Goal: Task Accomplishment & Management: Use online tool/utility

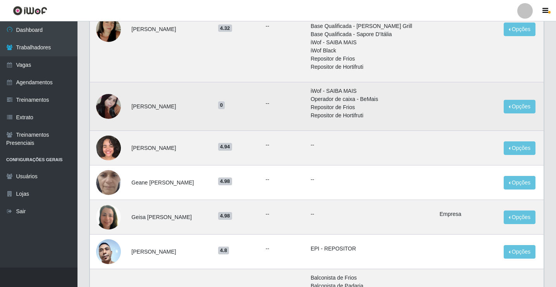
scroll to position [358, 0]
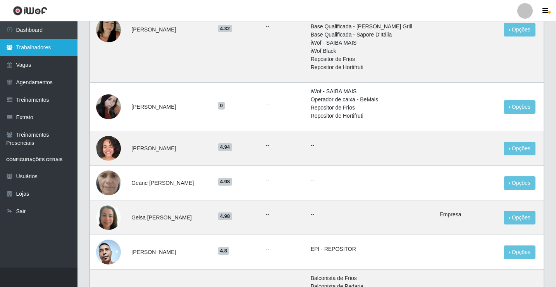
click at [60, 54] on link "Trabalhadores" at bounding box center [39, 47] width 78 height 17
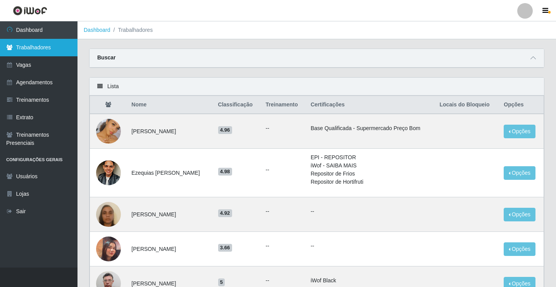
click at [75, 54] on link "Trabalhadores" at bounding box center [39, 47] width 78 height 17
click at [54, 41] on link "Trabalhadores" at bounding box center [39, 47] width 78 height 17
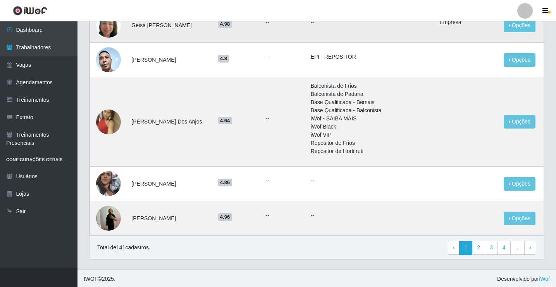
scroll to position [552, 0]
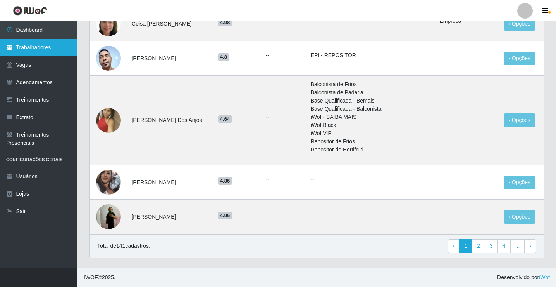
click at [50, 42] on link "Trabalhadores" at bounding box center [39, 47] width 78 height 17
click at [50, 41] on link "Trabalhadores" at bounding box center [39, 47] width 78 height 17
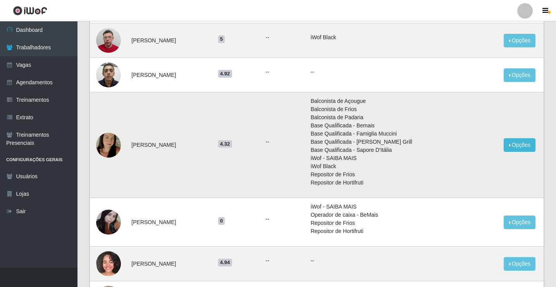
scroll to position [242, 0]
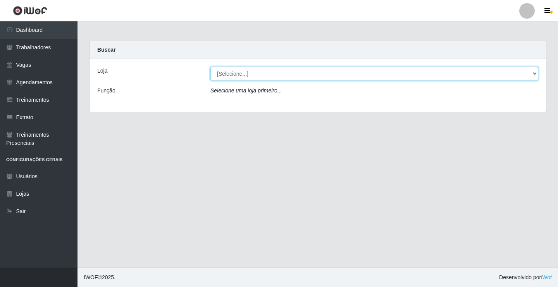
click at [240, 75] on select "[Selecione...] Edilicya Supermercado" at bounding box center [375, 74] width 328 height 14
select select "460"
click at [211, 67] on select "[Selecione...] Edilicya Supermercado" at bounding box center [375, 74] width 328 height 14
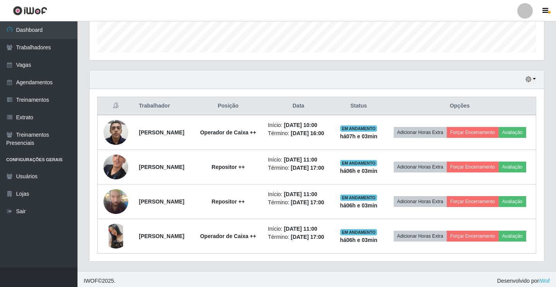
scroll to position [233, 0]
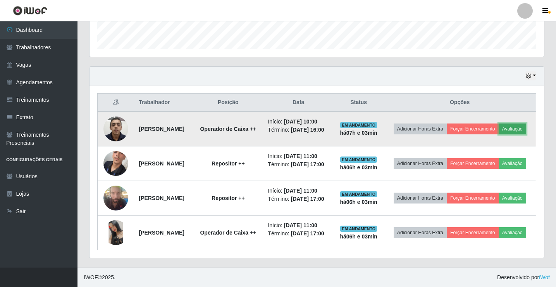
click at [499, 132] on button "Avaliação" at bounding box center [513, 128] width 28 height 11
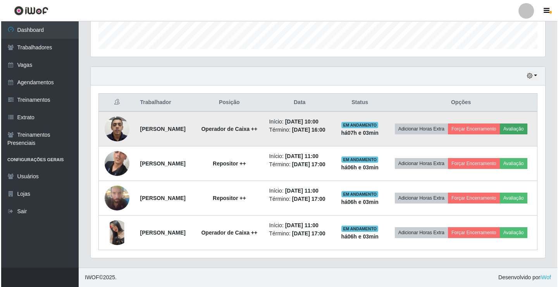
scroll to position [161, 451]
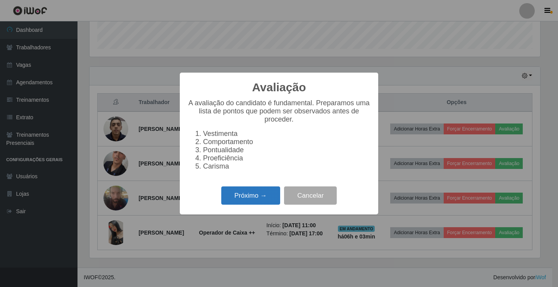
click at [237, 196] on button "Próximo →" at bounding box center [250, 195] width 59 height 18
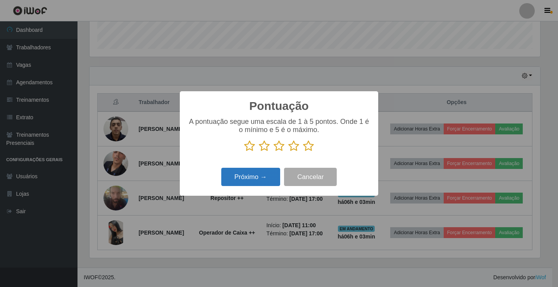
scroll to position [387574, 387284]
click at [277, 145] on icon at bounding box center [279, 146] width 11 height 12
click at [274, 152] on input "radio" at bounding box center [274, 152] width 0 height 0
drag, startPoint x: 275, startPoint y: 174, endPoint x: 270, endPoint y: 178, distance: 7.1
click at [270, 178] on button "Próximo →" at bounding box center [250, 177] width 59 height 18
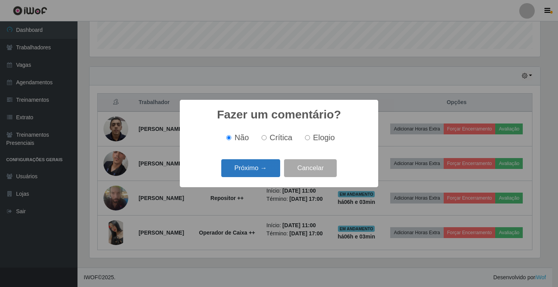
click at [265, 176] on button "Próximo →" at bounding box center [250, 168] width 59 height 18
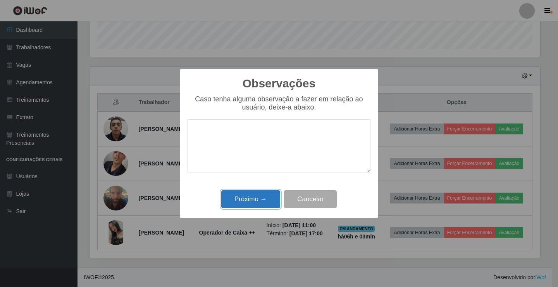
drag, startPoint x: 261, startPoint y: 206, endPoint x: 261, endPoint y: 201, distance: 5.4
click at [261, 201] on button "Próximo →" at bounding box center [250, 199] width 59 height 18
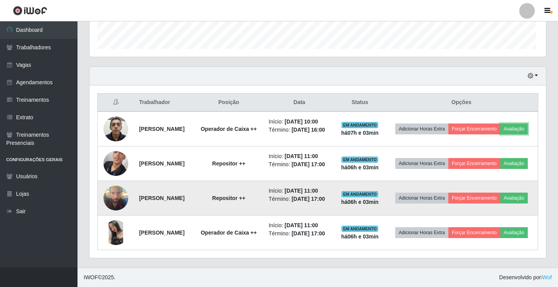
scroll to position [161, 455]
click at [261, 200] on td "Repositor ++" at bounding box center [228, 198] width 70 height 35
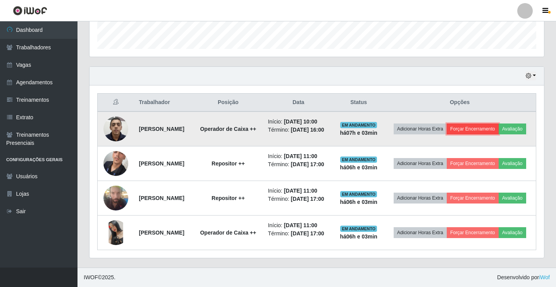
click at [499, 123] on button "Forçar Encerramento" at bounding box center [473, 128] width 52 height 11
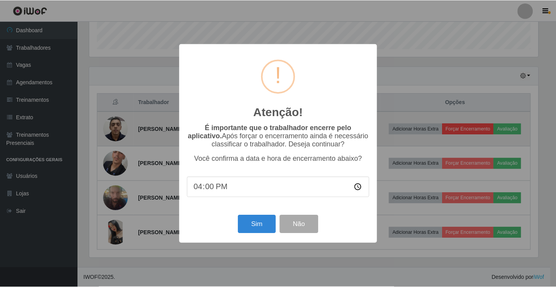
scroll to position [161, 451]
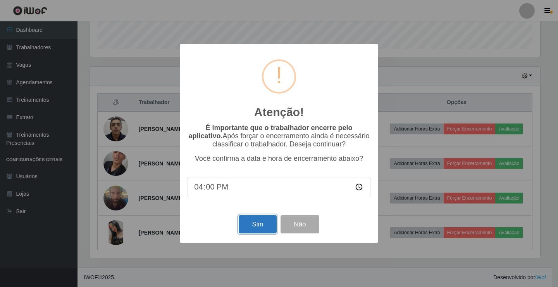
click at [269, 229] on button "Sim" at bounding box center [258, 224] width 38 height 18
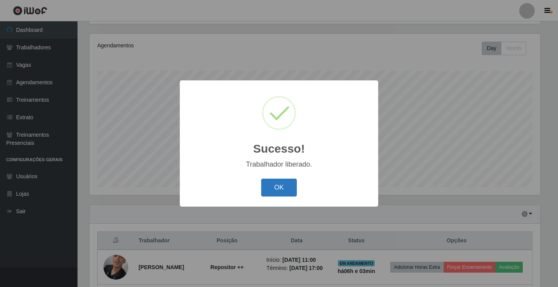
click at [281, 188] on button "OK" at bounding box center [279, 187] width 36 height 18
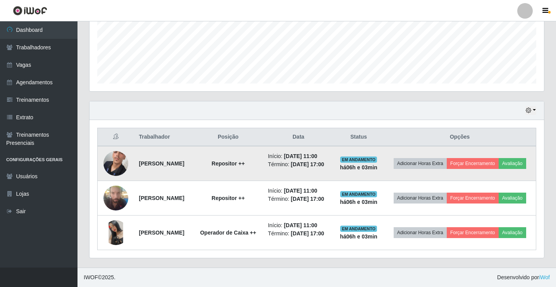
scroll to position [211, 0]
click at [499, 158] on button "Avaliação" at bounding box center [513, 163] width 28 height 11
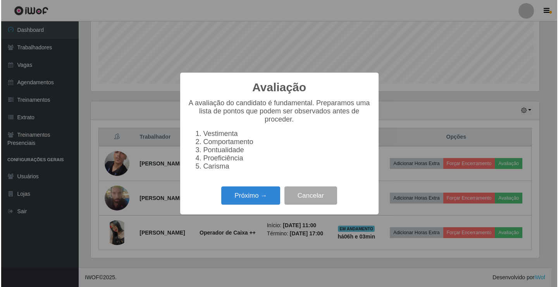
scroll to position [161, 451]
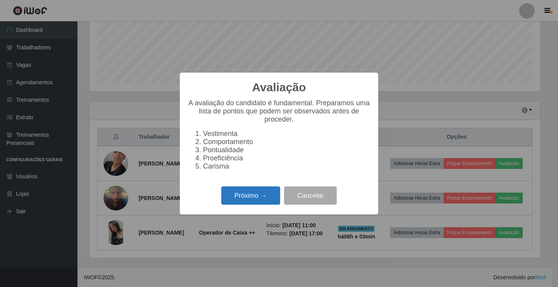
click at [256, 196] on button "Próximo →" at bounding box center [250, 195] width 59 height 18
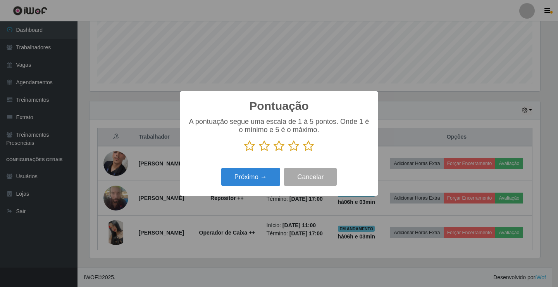
scroll to position [387574, 387284]
click at [311, 144] on icon at bounding box center [308, 146] width 11 height 12
click at [303, 152] on input "radio" at bounding box center [303, 152] width 0 height 0
click at [270, 172] on button "Próximo →" at bounding box center [250, 177] width 59 height 18
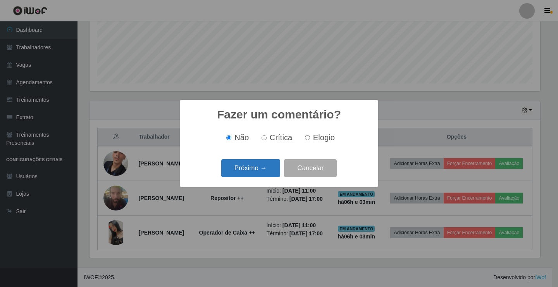
click at [270, 172] on button "Próximo →" at bounding box center [250, 168] width 59 height 18
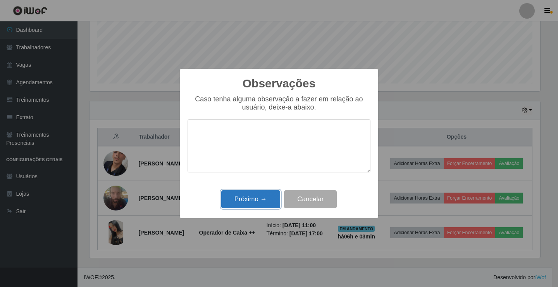
click at [258, 193] on button "Próximo →" at bounding box center [250, 199] width 59 height 18
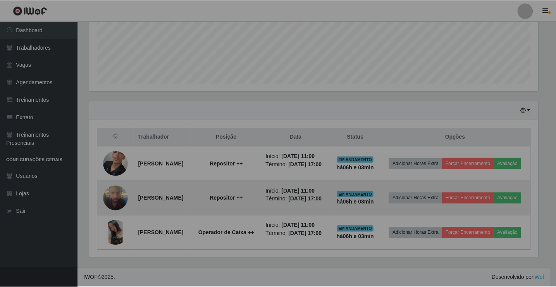
scroll to position [161, 455]
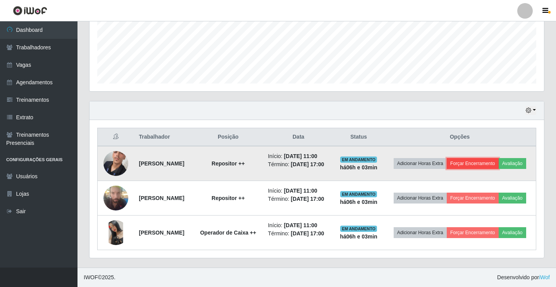
click at [499, 158] on button "Forçar Encerramento" at bounding box center [473, 163] width 52 height 11
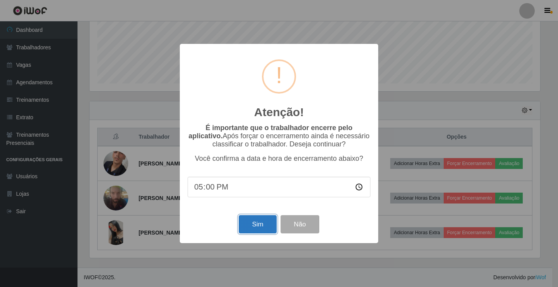
click at [258, 223] on button "Sim" at bounding box center [258, 224] width 38 height 18
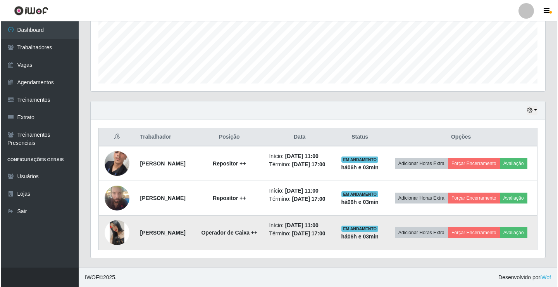
scroll to position [0, 0]
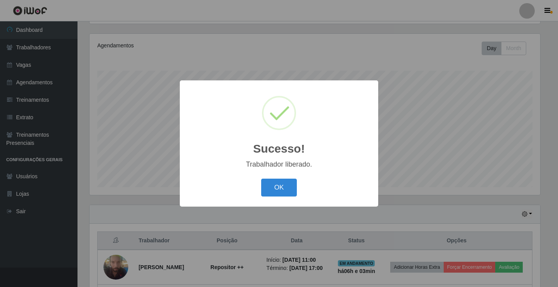
drag, startPoint x: 283, startPoint y: 188, endPoint x: 285, endPoint y: 180, distance: 8.7
click at [283, 187] on button "OK" at bounding box center [279, 187] width 36 height 18
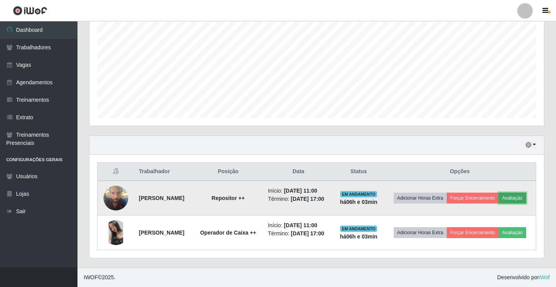
drag, startPoint x: 470, startPoint y: 196, endPoint x: 458, endPoint y: 197, distance: 12.0
click at [499, 197] on button "Avaliação" at bounding box center [513, 197] width 28 height 11
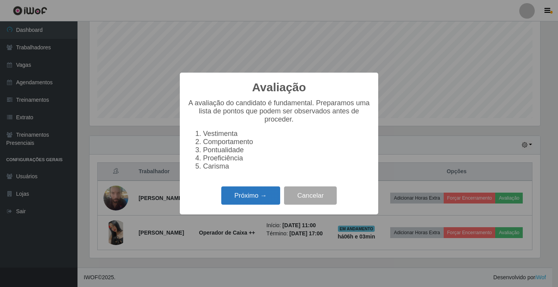
click at [261, 197] on button "Próximo →" at bounding box center [250, 195] width 59 height 18
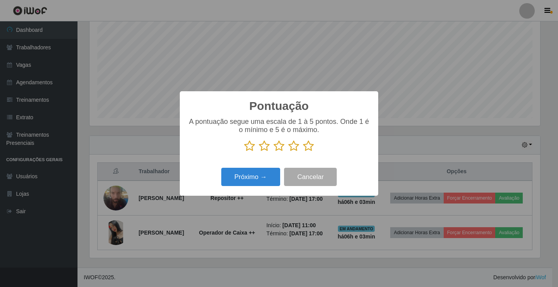
click at [282, 151] on icon at bounding box center [279, 146] width 11 height 12
click at [274, 152] on input "radio" at bounding box center [274, 152] width 0 height 0
click at [261, 180] on button "Próximo →" at bounding box center [250, 177] width 59 height 18
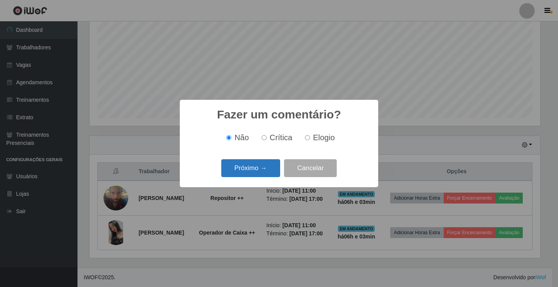
click at [273, 170] on button "Próximo →" at bounding box center [250, 168] width 59 height 18
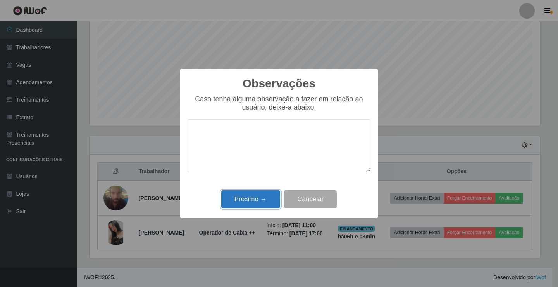
click at [254, 195] on button "Próximo →" at bounding box center [250, 199] width 59 height 18
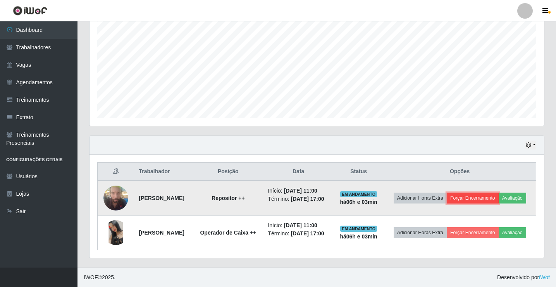
click at [482, 192] on button "Forçar Encerramento" at bounding box center [473, 197] width 52 height 11
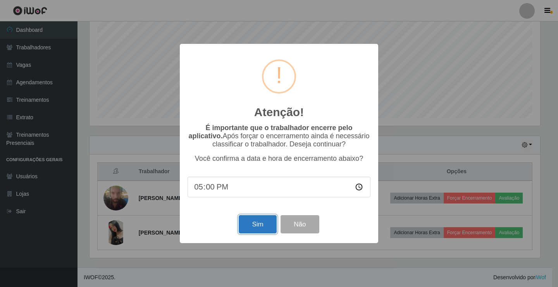
click at [265, 220] on button "Sim" at bounding box center [258, 224] width 38 height 18
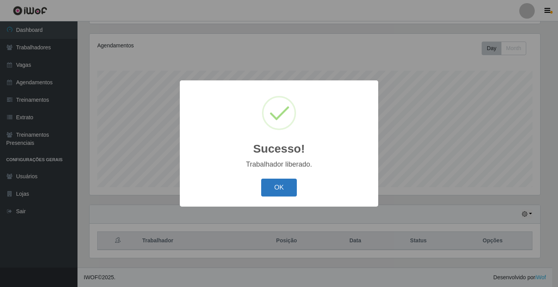
click at [273, 181] on button "OK" at bounding box center [279, 187] width 36 height 18
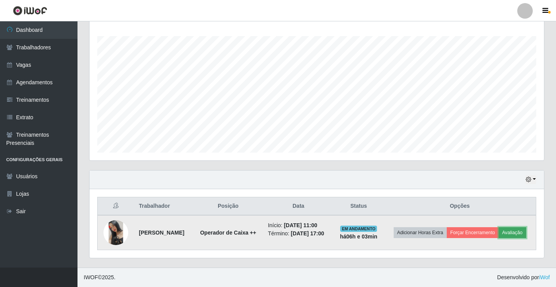
click at [499, 238] on button "Avaliação" at bounding box center [513, 232] width 28 height 11
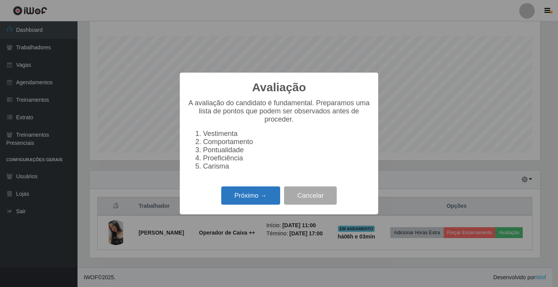
click at [262, 194] on button "Próximo →" at bounding box center [250, 195] width 59 height 18
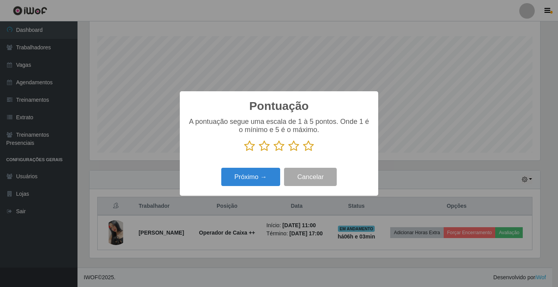
click at [279, 151] on icon at bounding box center [279, 146] width 11 height 12
click at [274, 152] on input "radio" at bounding box center [274, 152] width 0 height 0
click at [266, 173] on button "Próximo →" at bounding box center [250, 177] width 59 height 18
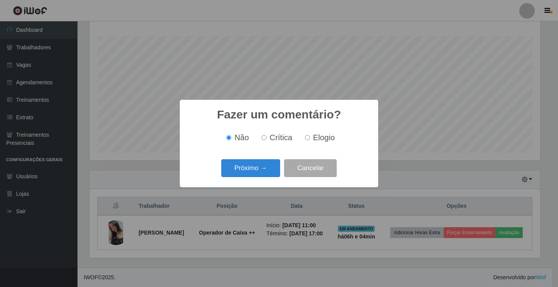
click at [266, 173] on button "Próximo →" at bounding box center [250, 168] width 59 height 18
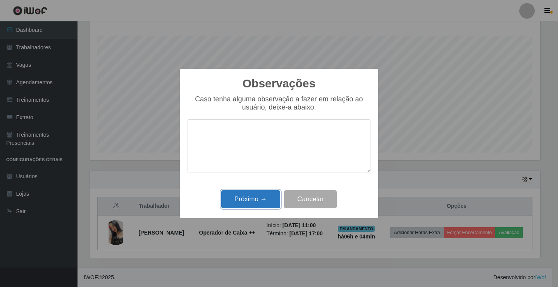
click at [255, 204] on button "Próximo →" at bounding box center [250, 199] width 59 height 18
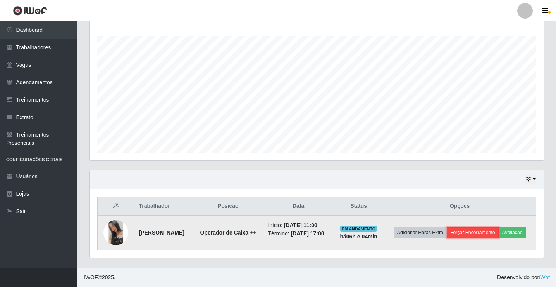
click at [499, 227] on button "Forçar Encerramento" at bounding box center [473, 232] width 52 height 11
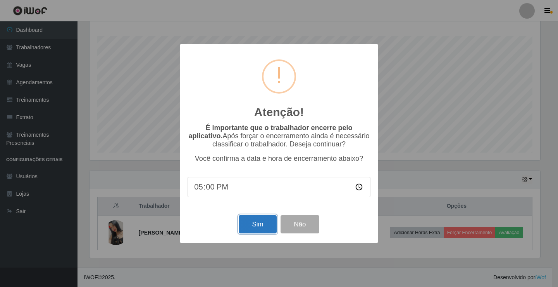
click at [268, 220] on button "Sim" at bounding box center [258, 224] width 38 height 18
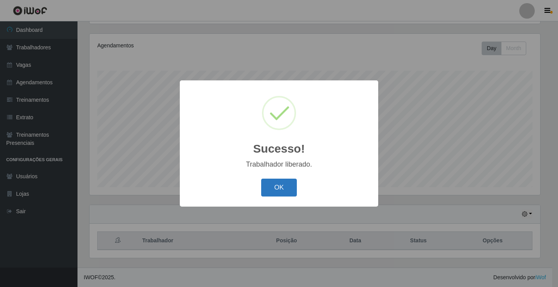
click at [294, 192] on button "OK" at bounding box center [279, 187] width 36 height 18
